Goal: Task Accomplishment & Management: Manage account settings

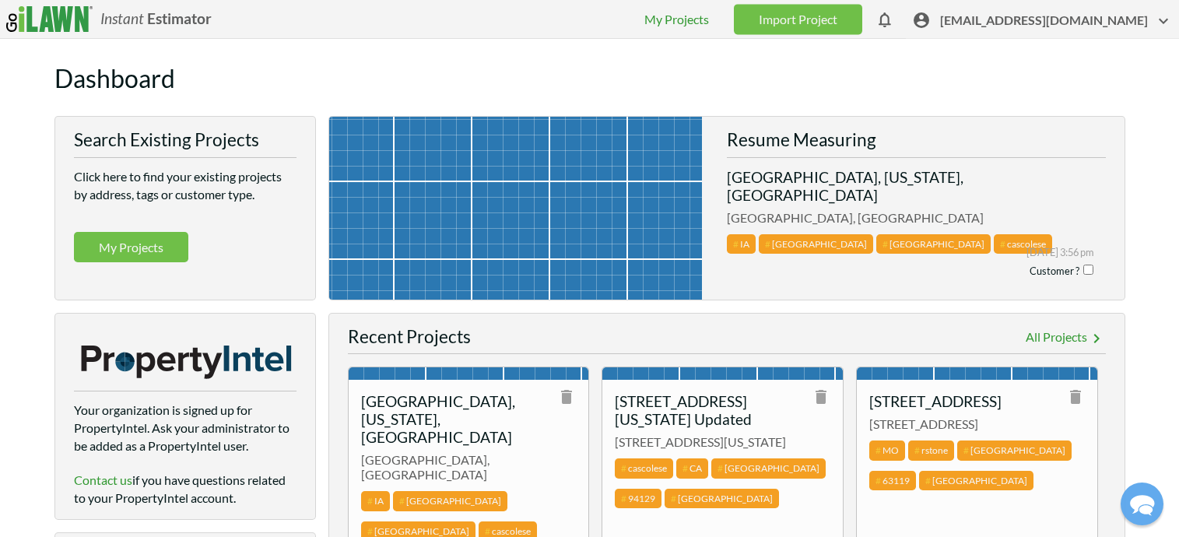
click at [1024, 23] on span "[EMAIL_ADDRESS][DOMAIN_NAME]" at bounding box center [1056, 24] width 233 height 24
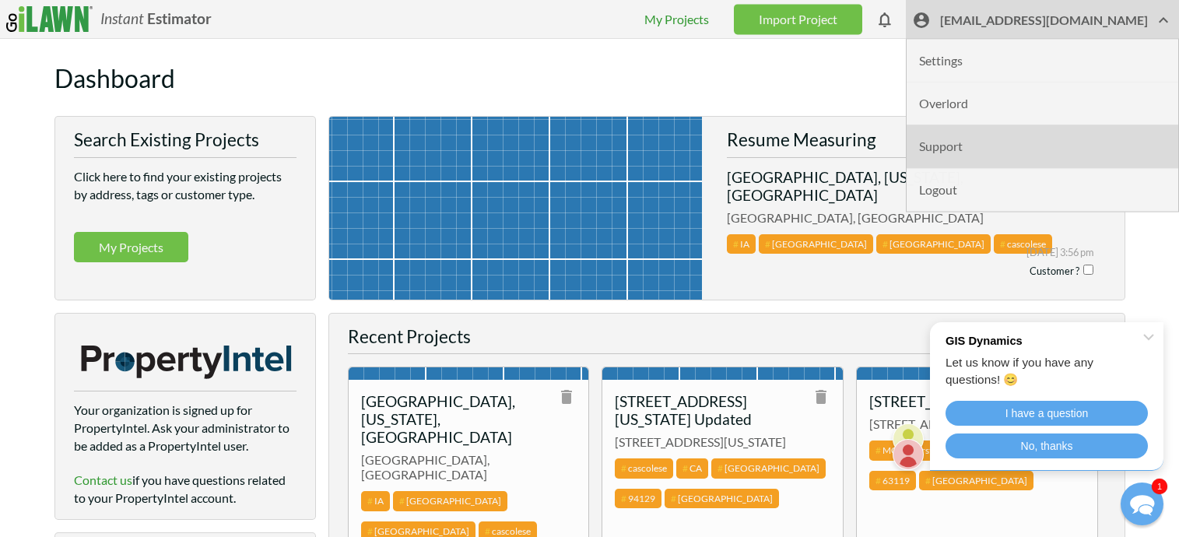
click at [1003, 153] on li "Support" at bounding box center [1043, 146] width 272 height 43
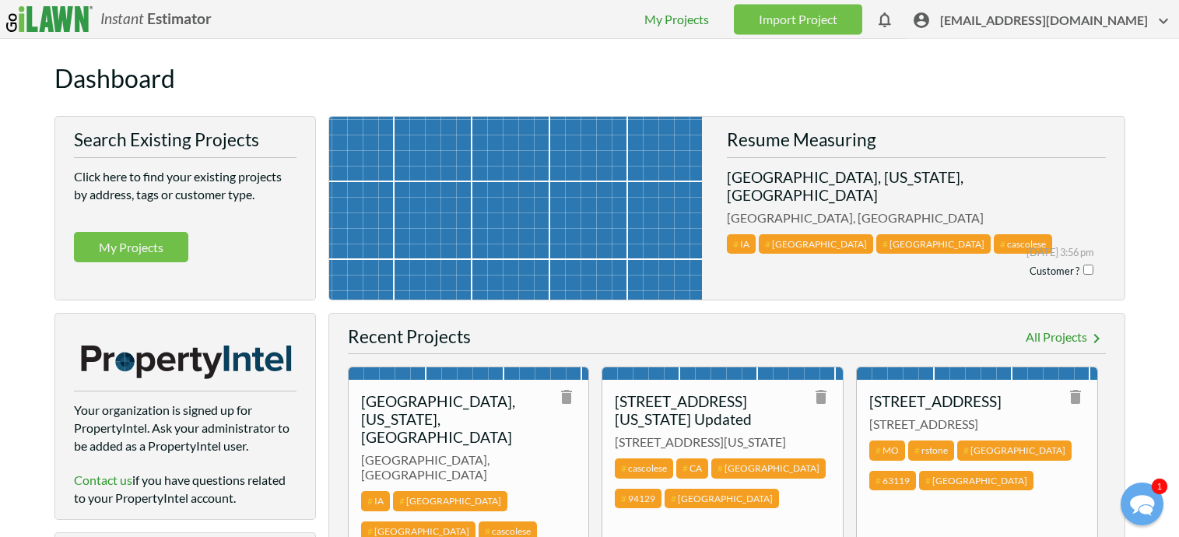
click at [1018, 19] on span "[EMAIL_ADDRESS][DOMAIN_NAME]" at bounding box center [1056, 24] width 233 height 24
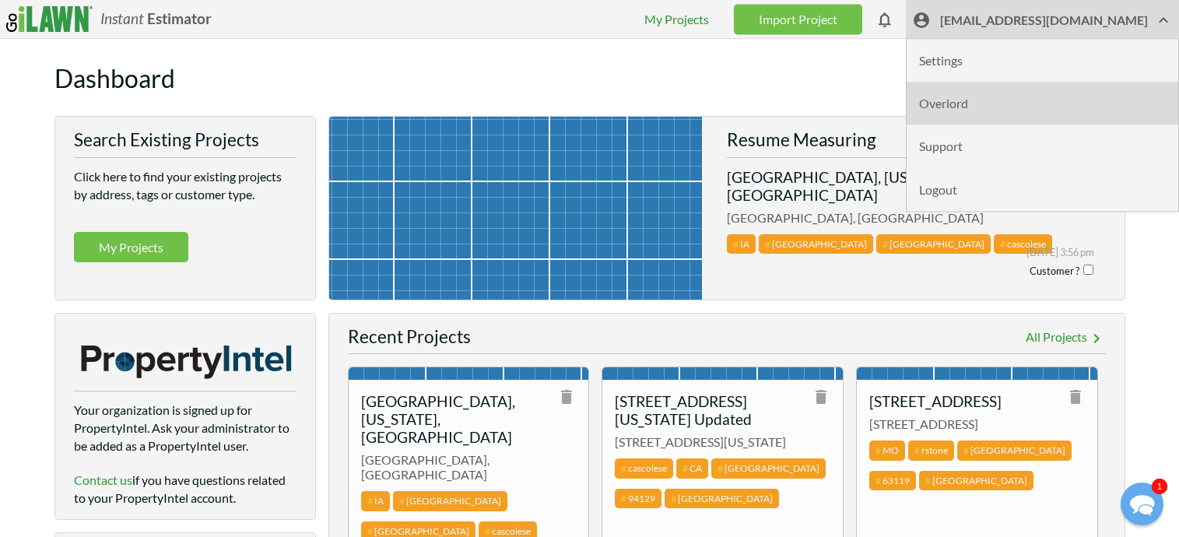
click at [997, 105] on li "Overlord" at bounding box center [1043, 104] width 272 height 43
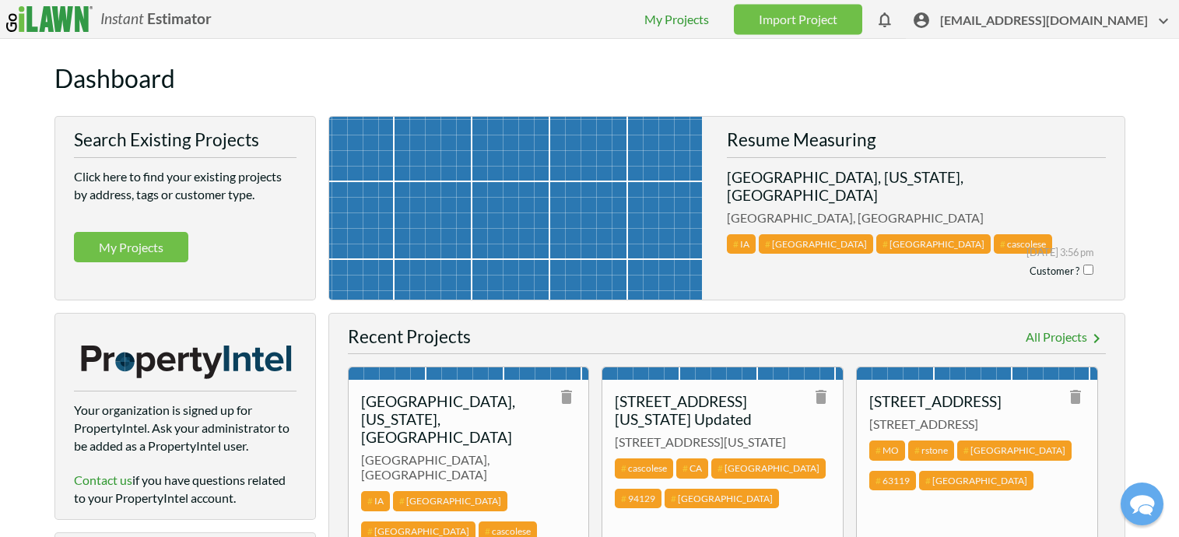
click at [1008, 15] on span "[EMAIL_ADDRESS][DOMAIN_NAME]" at bounding box center [1056, 24] width 233 height 24
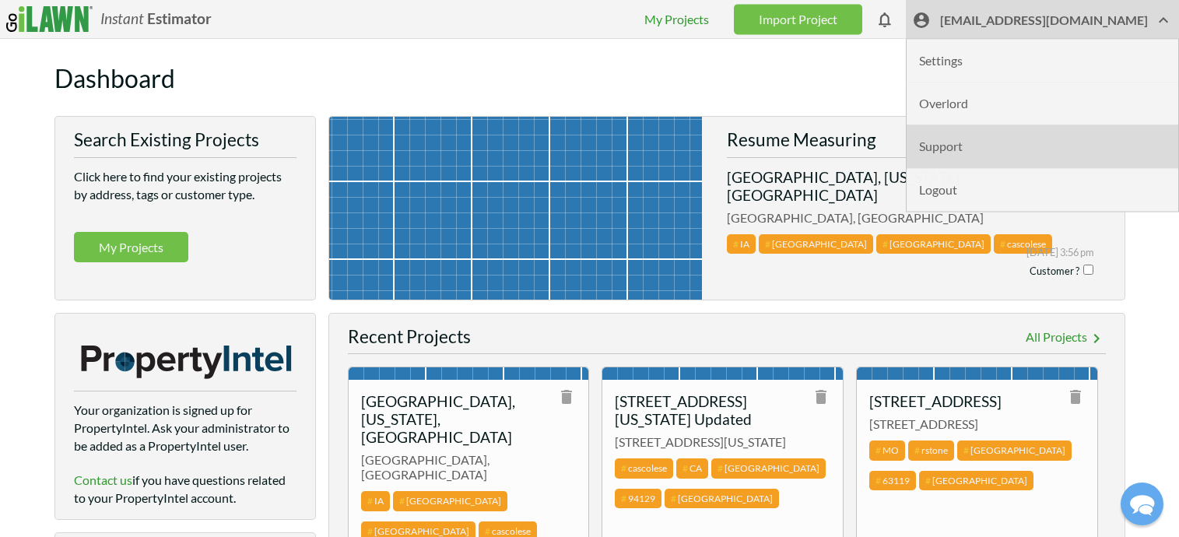
click at [995, 134] on li "Support" at bounding box center [1043, 146] width 272 height 43
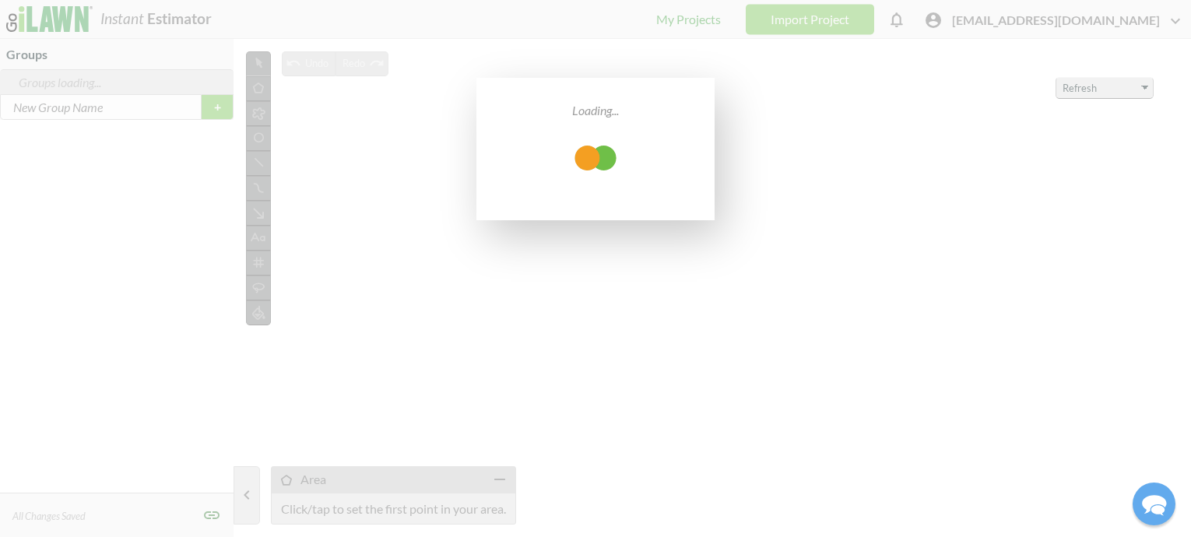
select select "bing"
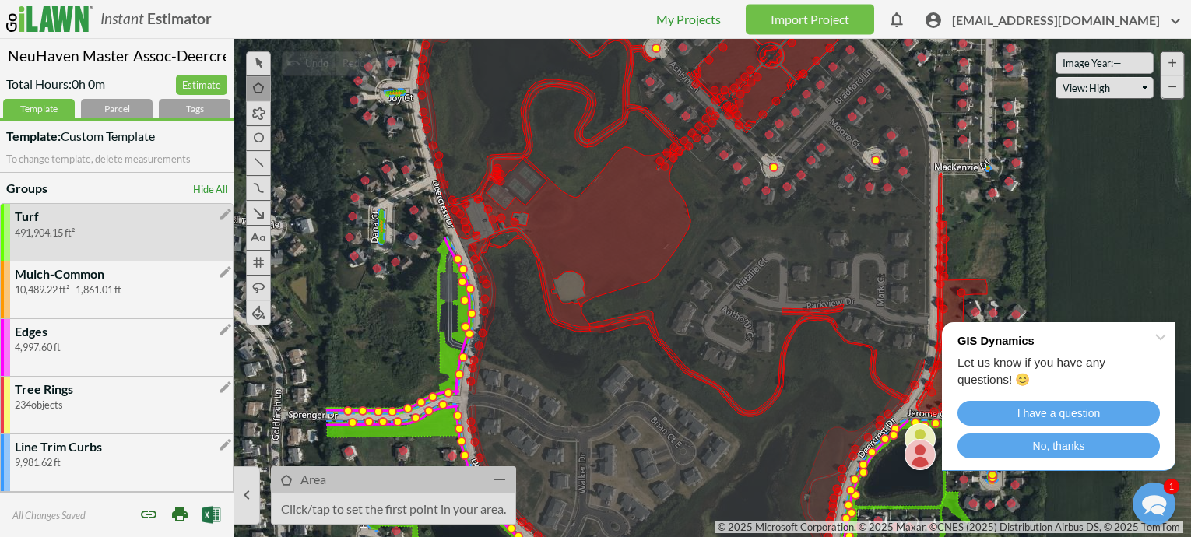
click at [167, 54] on input "NeuHaven Master Assoc-Deercrest Dr-Antioch 2-8-23" at bounding box center [116, 54] width 221 height 30
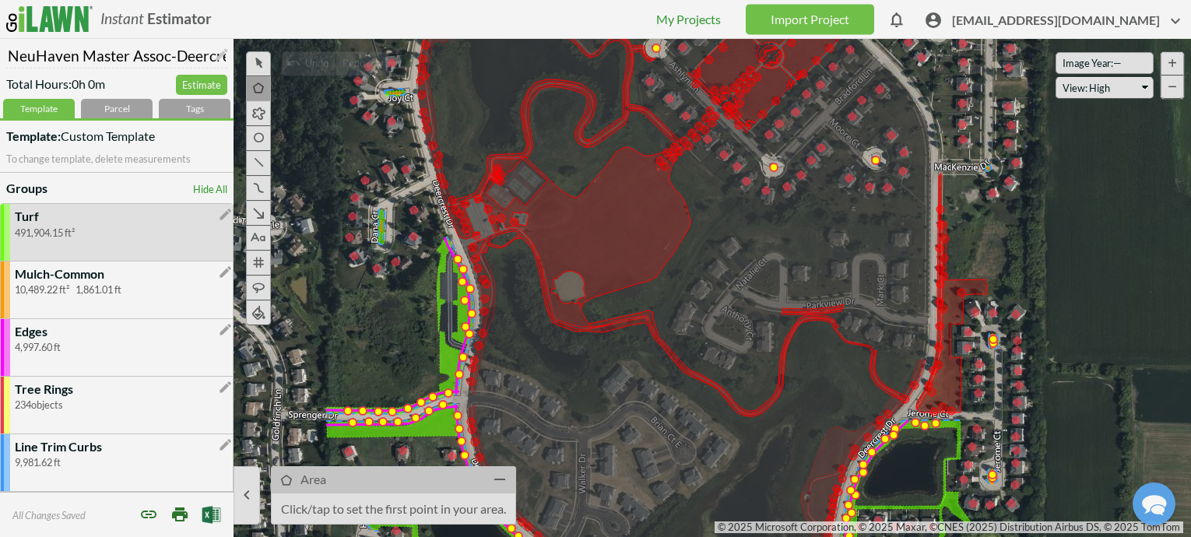
click at [1015, 20] on span "[EMAIL_ADDRESS][DOMAIN_NAME]" at bounding box center [1068, 24] width 233 height 24
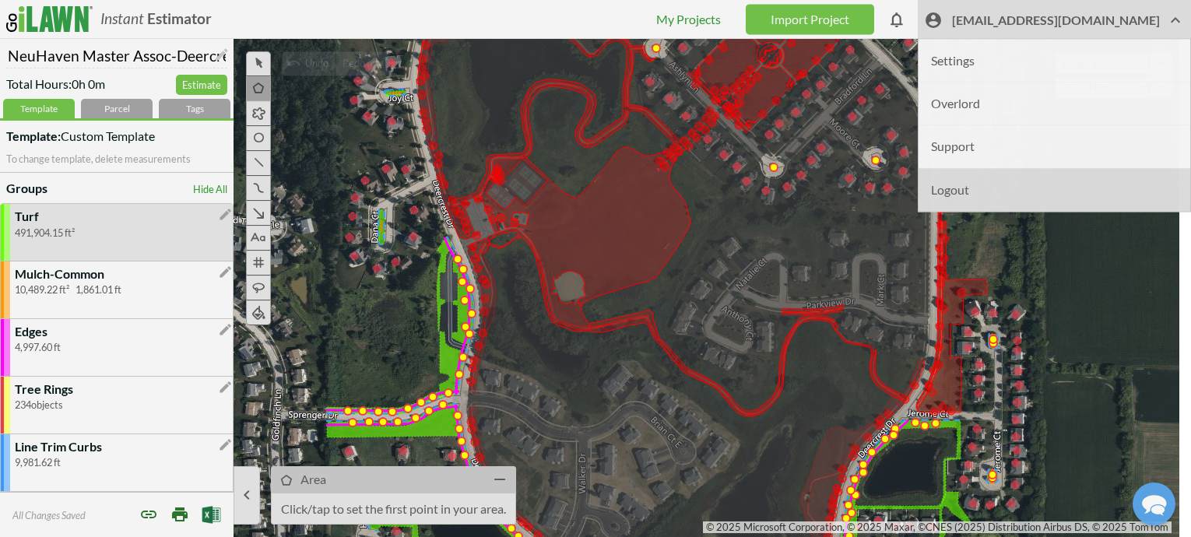
click at [1000, 190] on li "Logout" at bounding box center [1054, 189] width 272 height 43
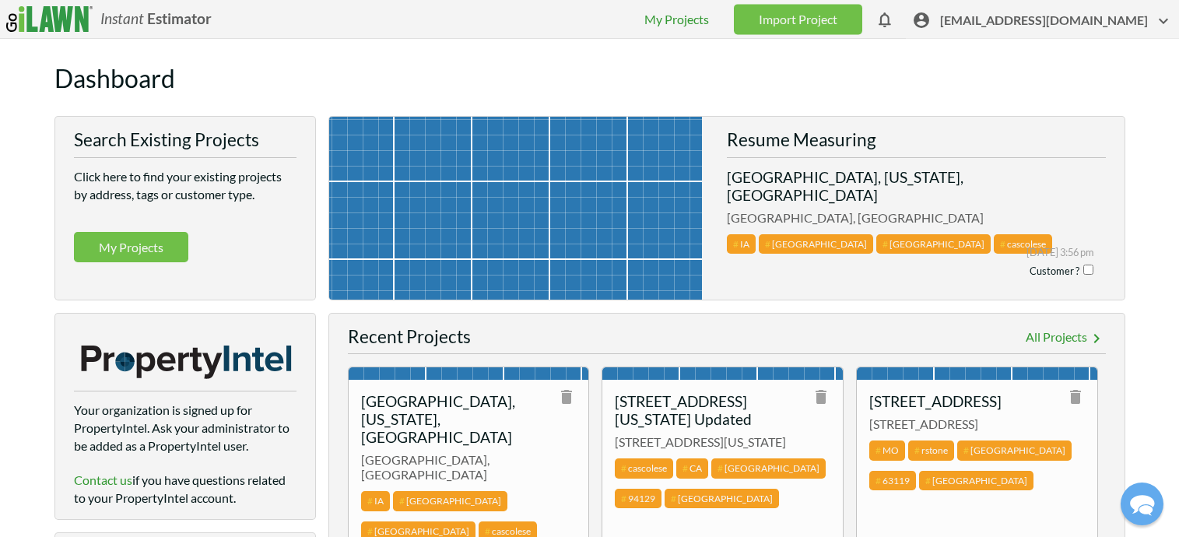
click at [1022, 18] on span "[EMAIL_ADDRESS][DOMAIN_NAME]" at bounding box center [1056, 24] width 233 height 24
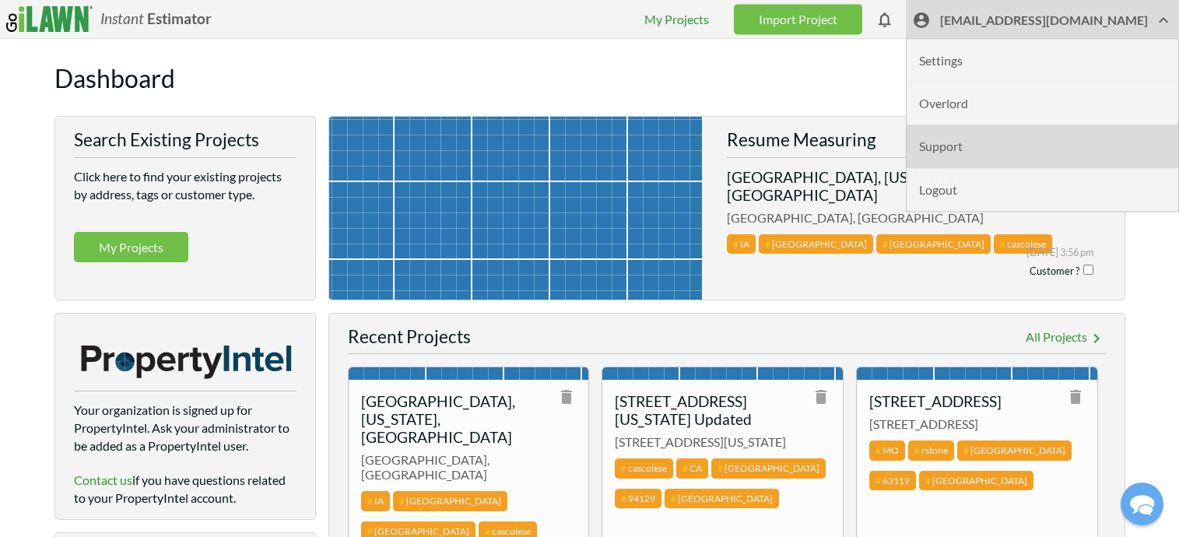
click at [999, 153] on li "Support" at bounding box center [1043, 146] width 272 height 43
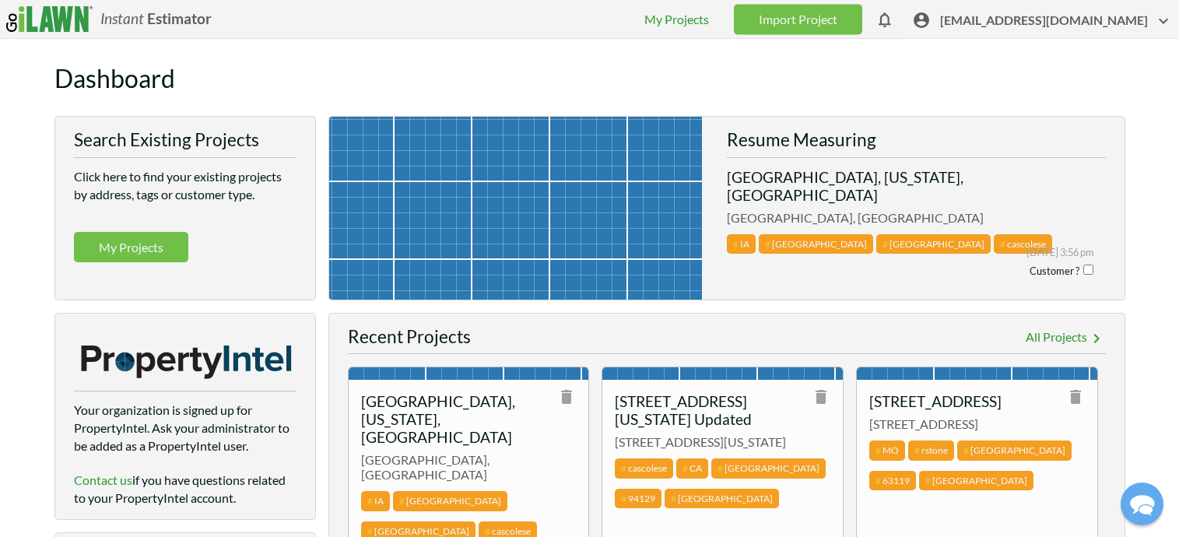
click at [1004, 21] on span "[EMAIL_ADDRESS][DOMAIN_NAME]" at bounding box center [1056, 24] width 233 height 24
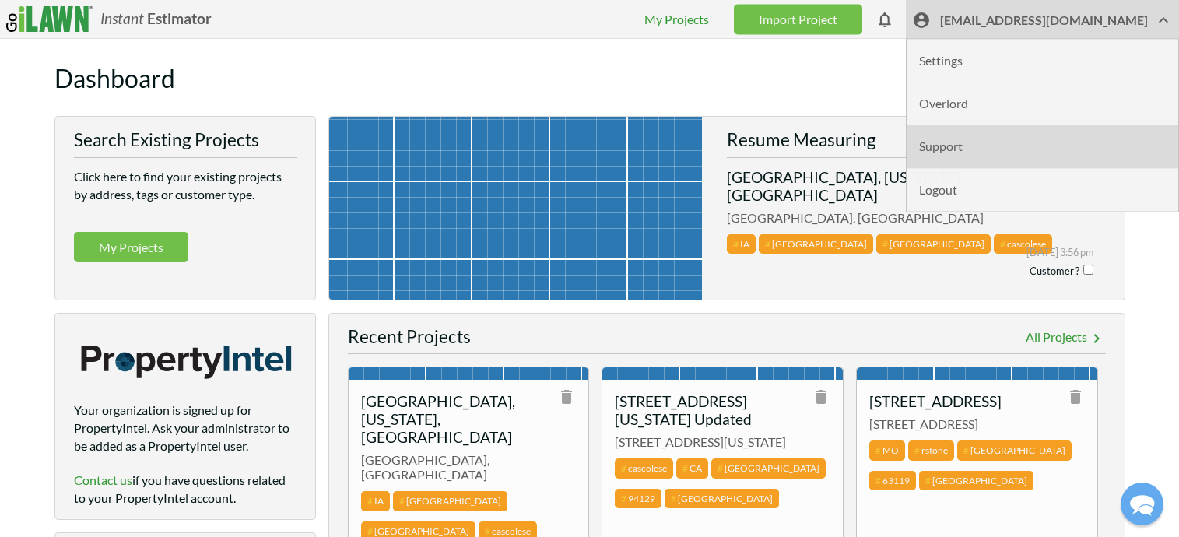
click at [993, 141] on li "Support" at bounding box center [1043, 146] width 272 height 43
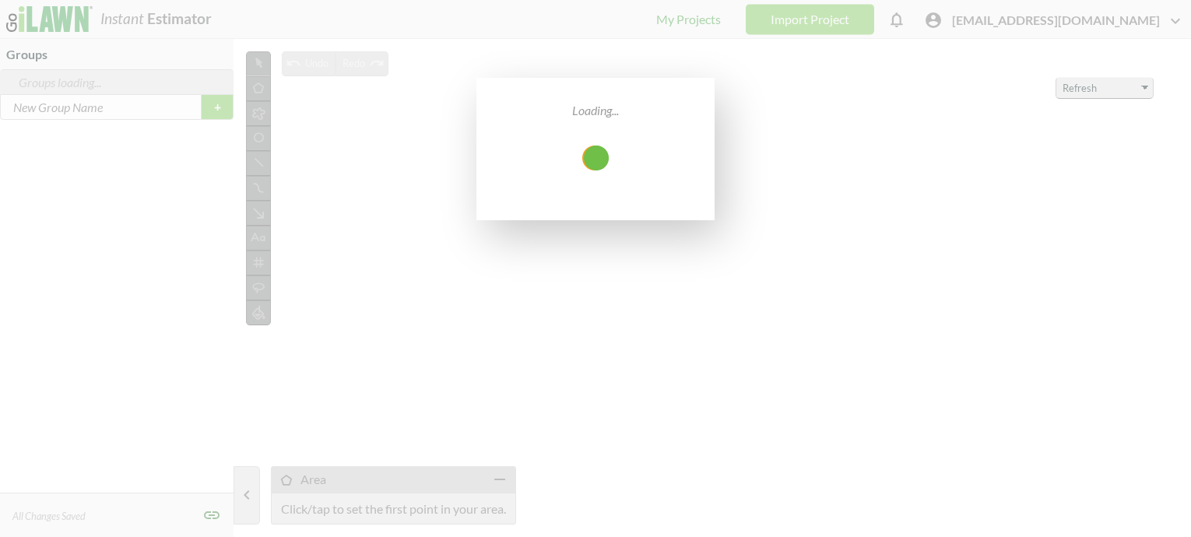
select select "bing"
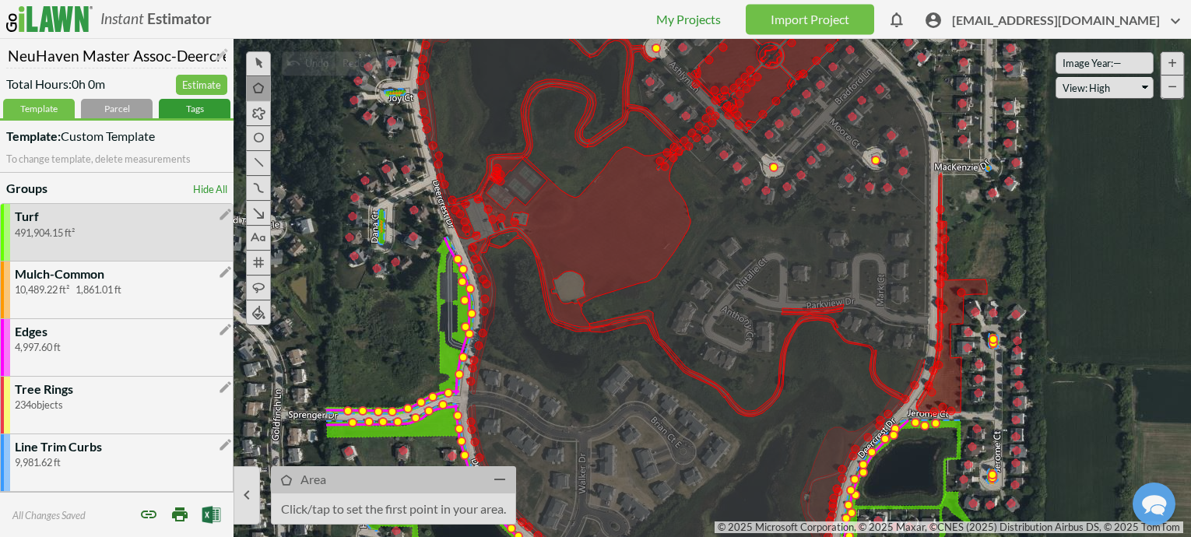
click at [185, 106] on div "Tags" at bounding box center [195, 108] width 72 height 19
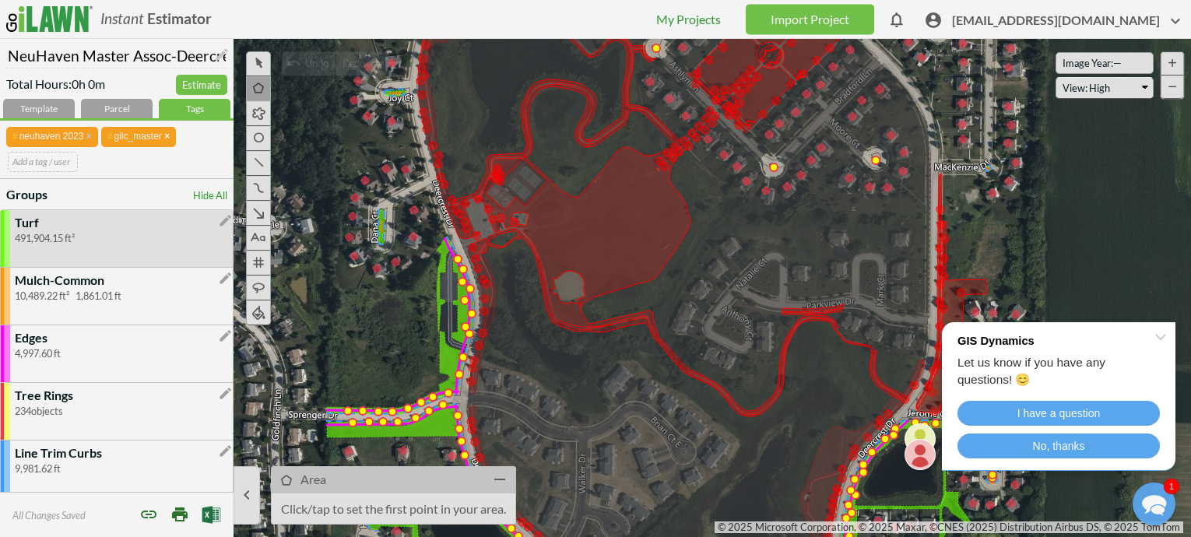
click at [89, 134] on link at bounding box center [87, 136] width 8 height 11
click at [51, 156] on input "text" at bounding box center [43, 161] width 70 height 19
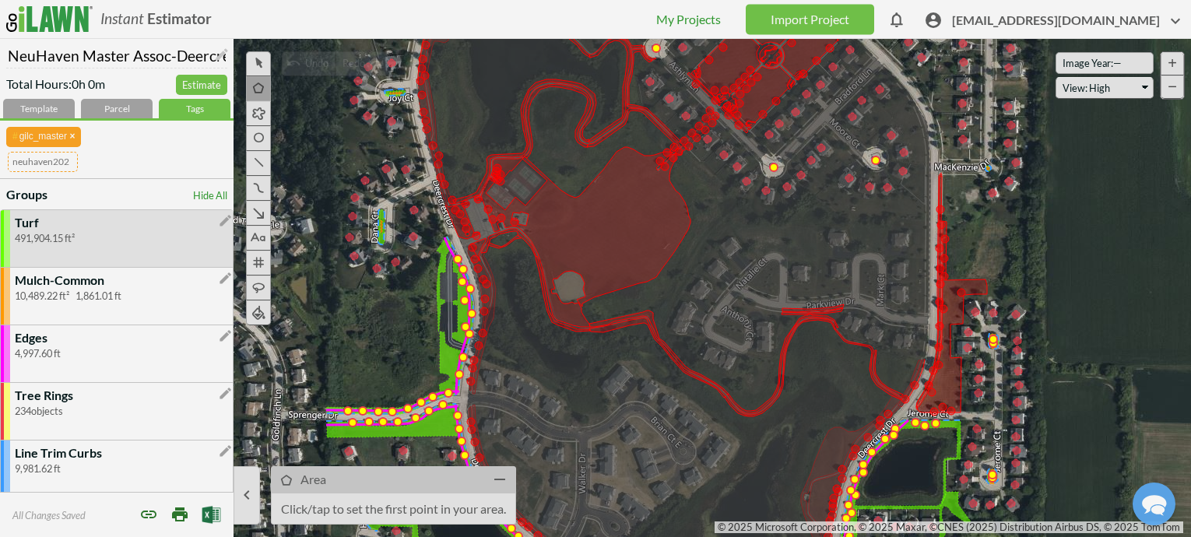
type input "neuhaven2023"
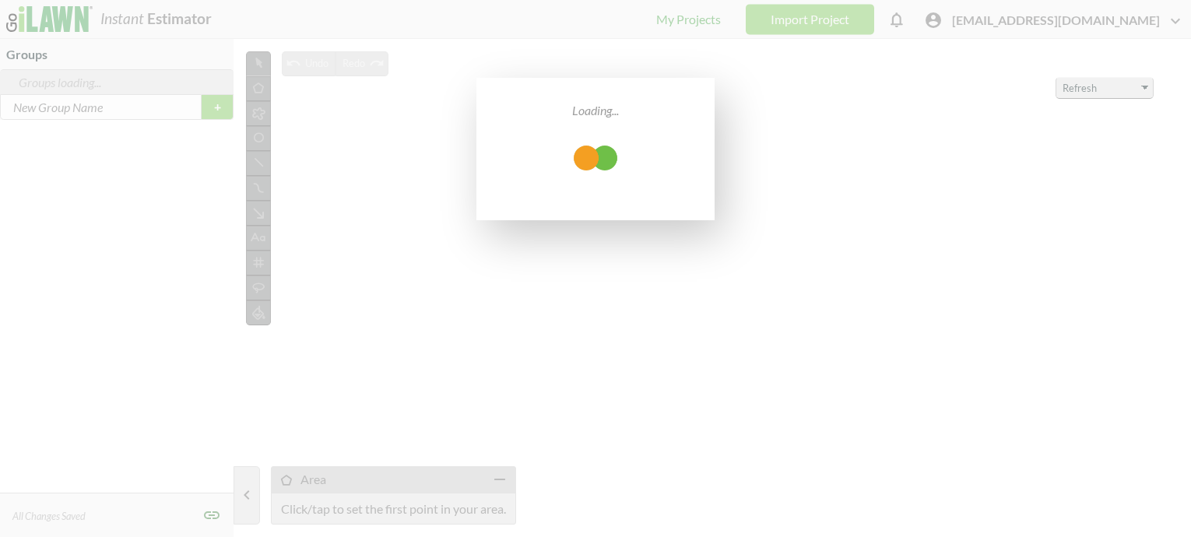
select select "bing"
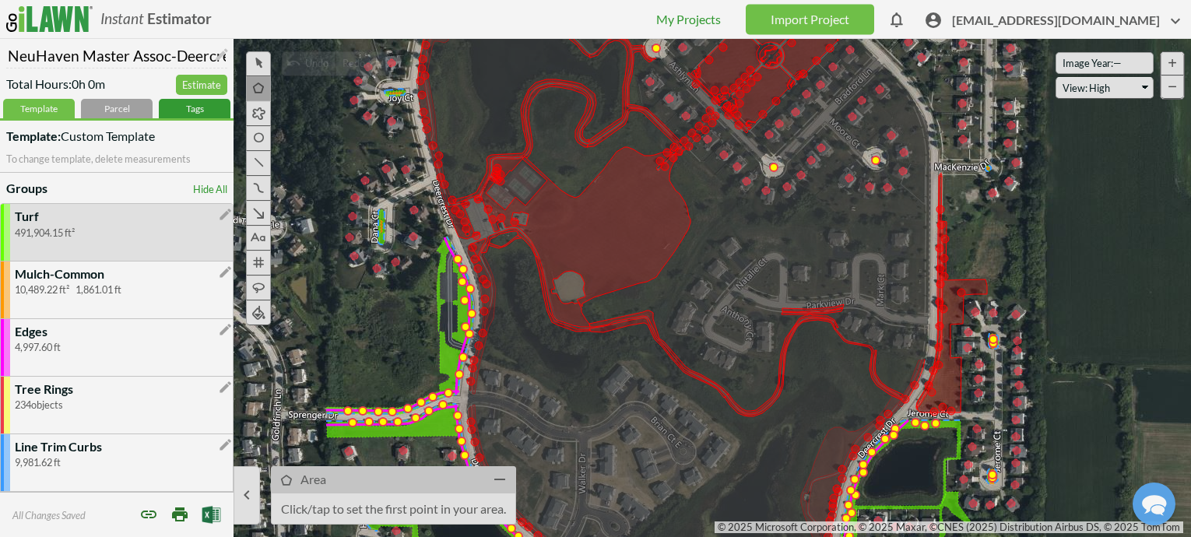
click at [190, 111] on div "Tags" at bounding box center [195, 108] width 72 height 19
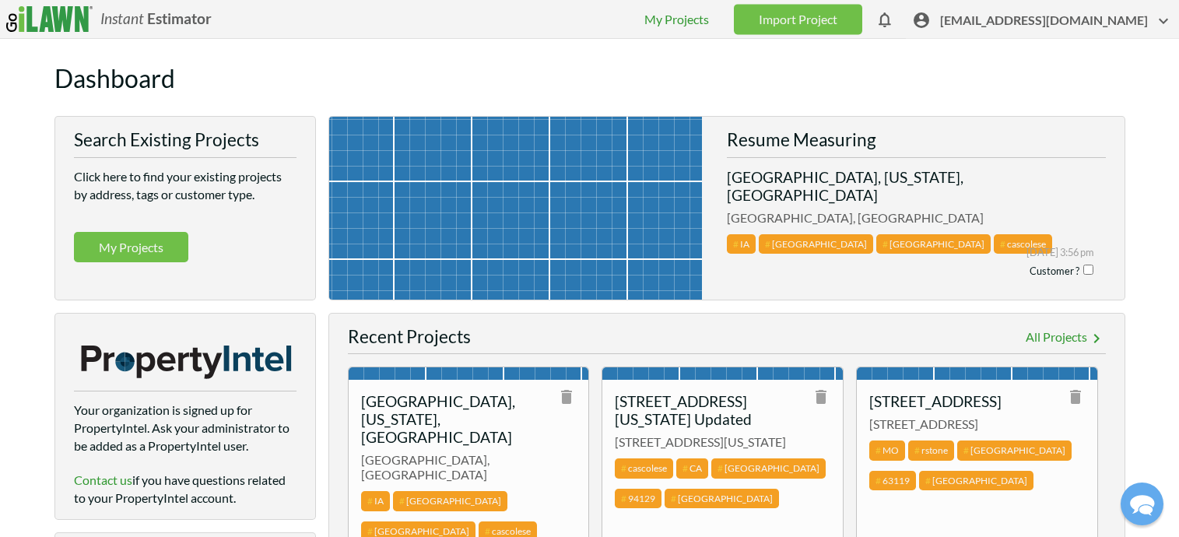
click at [1064, 15] on span "[EMAIL_ADDRESS][DOMAIN_NAME]" at bounding box center [1056, 24] width 233 height 24
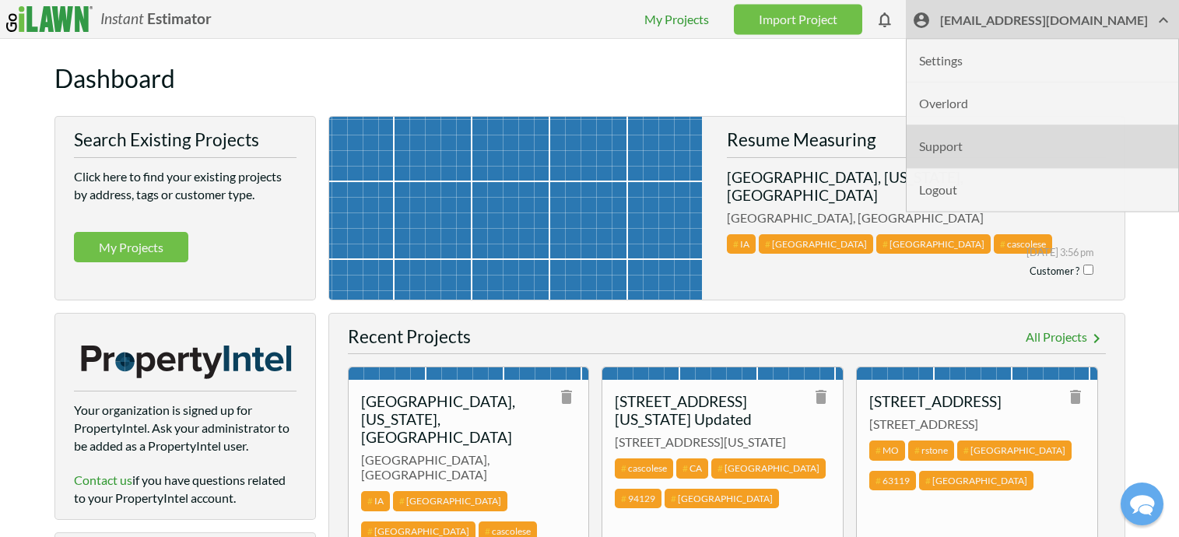
click at [1001, 142] on li "Support" at bounding box center [1043, 146] width 272 height 43
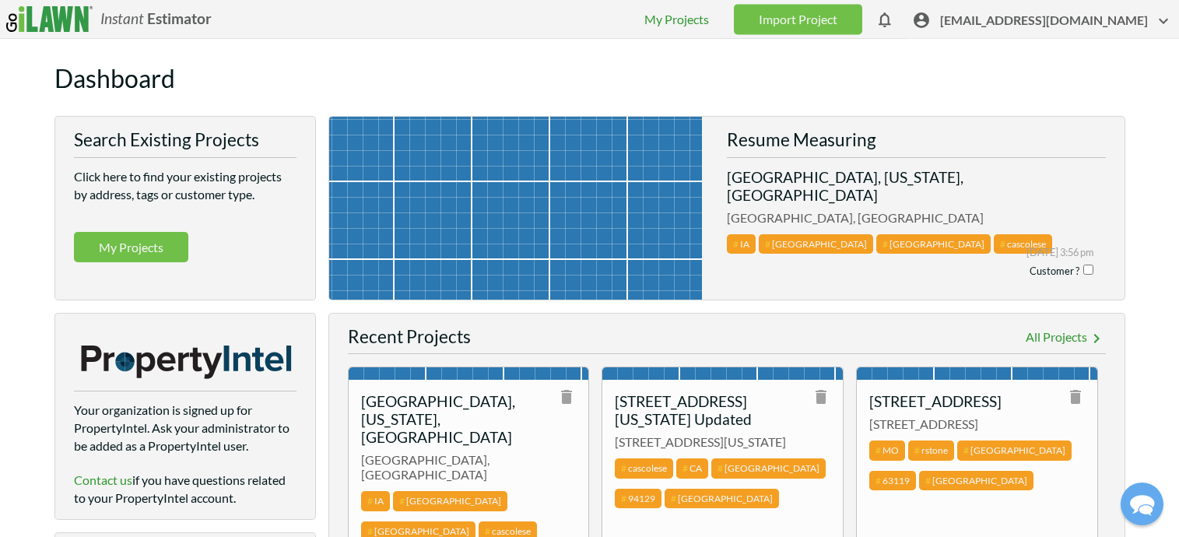
click at [1104, 23] on span "[EMAIL_ADDRESS][DOMAIN_NAME]" at bounding box center [1056, 24] width 233 height 24
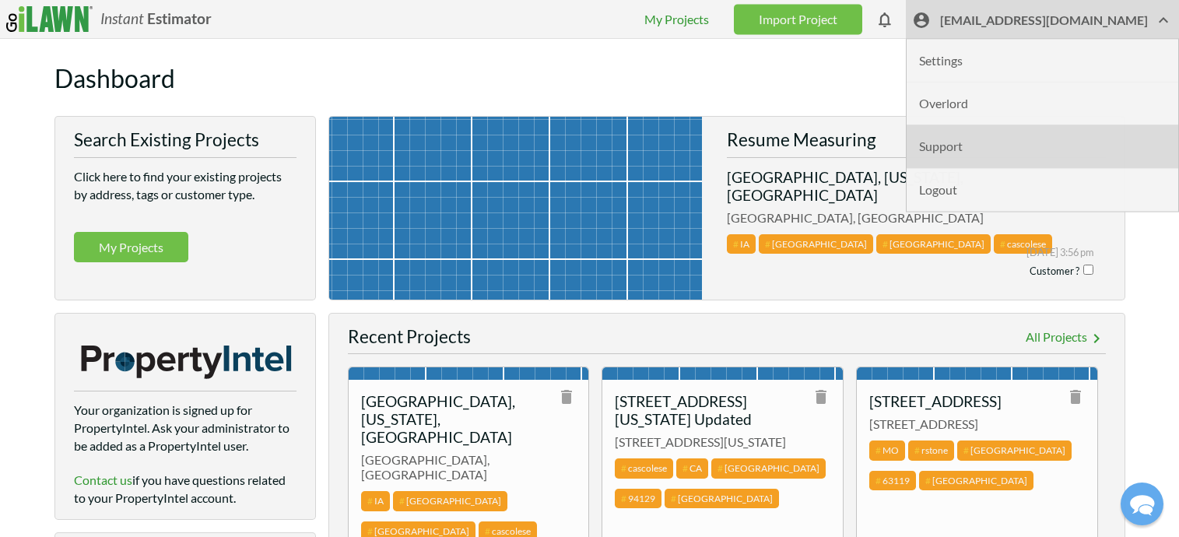
click at [994, 151] on li "Support" at bounding box center [1043, 146] width 272 height 43
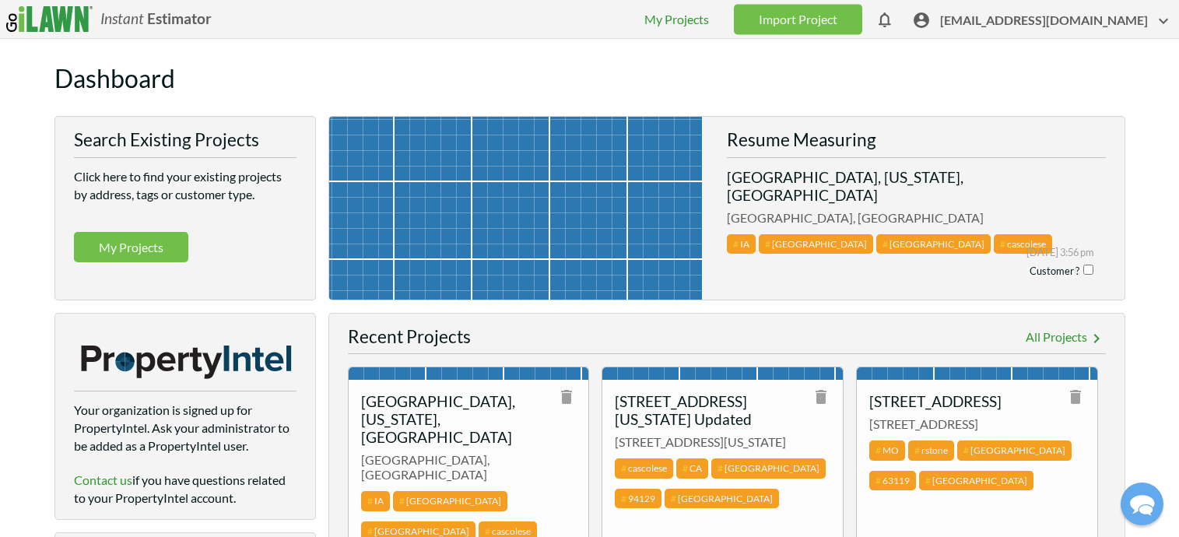
click at [1050, 25] on span "[EMAIL_ADDRESS][DOMAIN_NAME]" at bounding box center [1056, 24] width 233 height 24
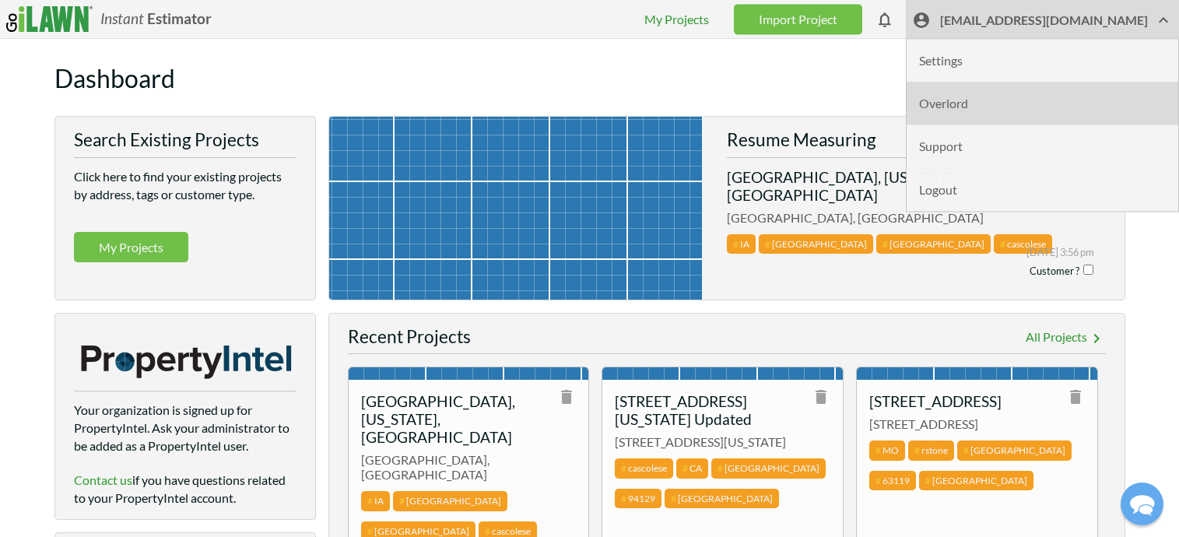
click at [1009, 97] on li "Overlord" at bounding box center [1043, 104] width 272 height 43
